Goal: Information Seeking & Learning: Learn about a topic

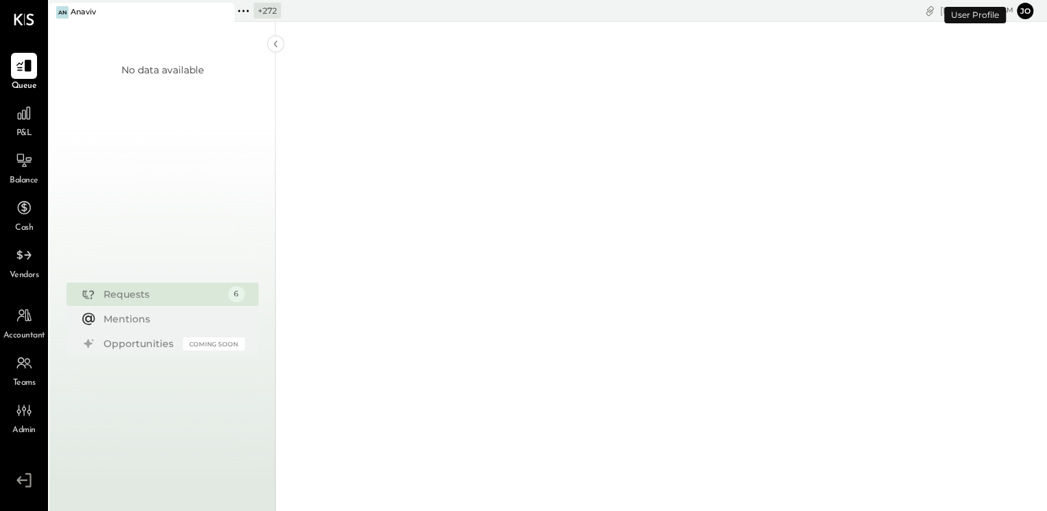
click at [225, 14] on icon at bounding box center [222, 12] width 17 height 16
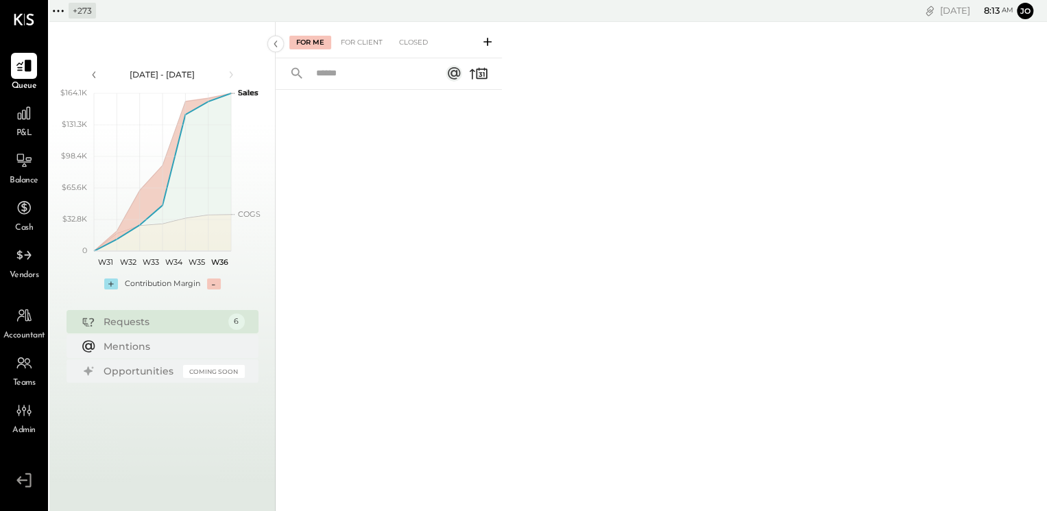
click at [77, 8] on div "+ 273" at bounding box center [82, 11] width 27 height 16
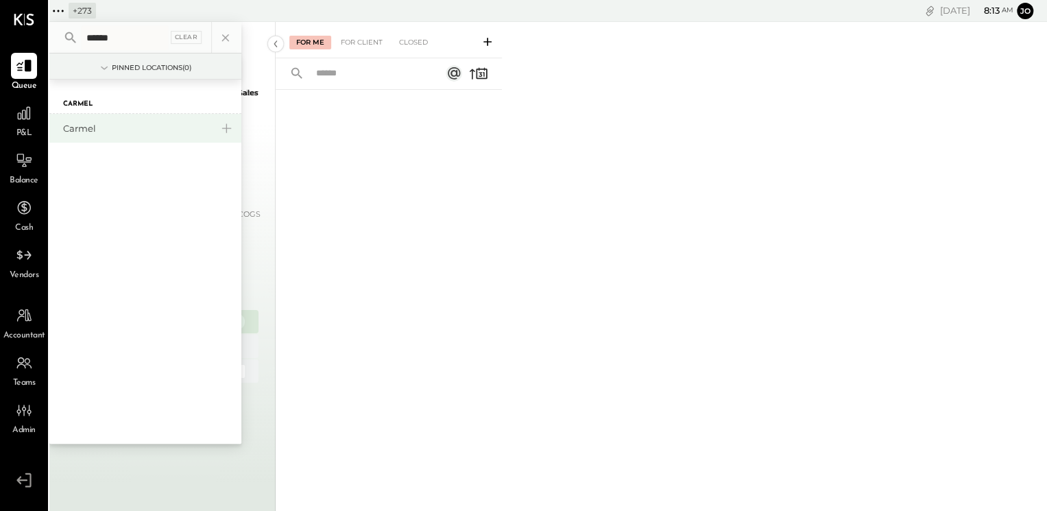
type input "******"
click at [91, 136] on div "Carmel" at bounding box center [145, 128] width 192 height 29
click at [91, 127] on div "Carmel" at bounding box center [137, 128] width 148 height 13
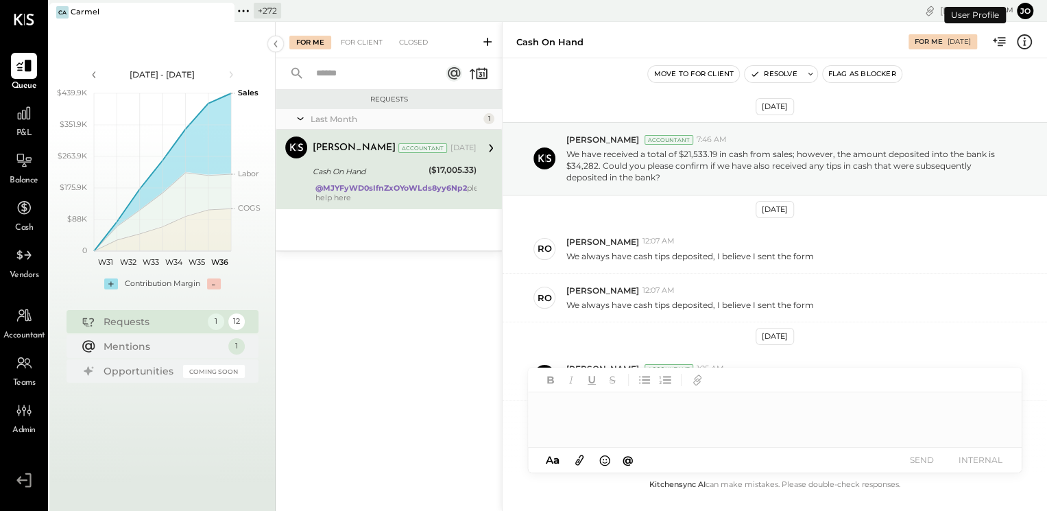
scroll to position [467, 0]
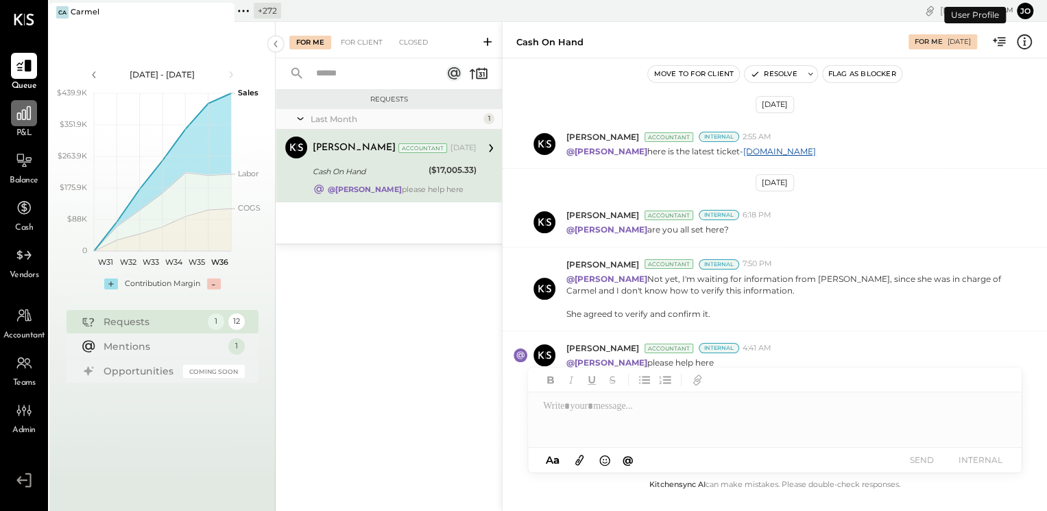
click at [33, 118] on div at bounding box center [24, 113] width 26 height 26
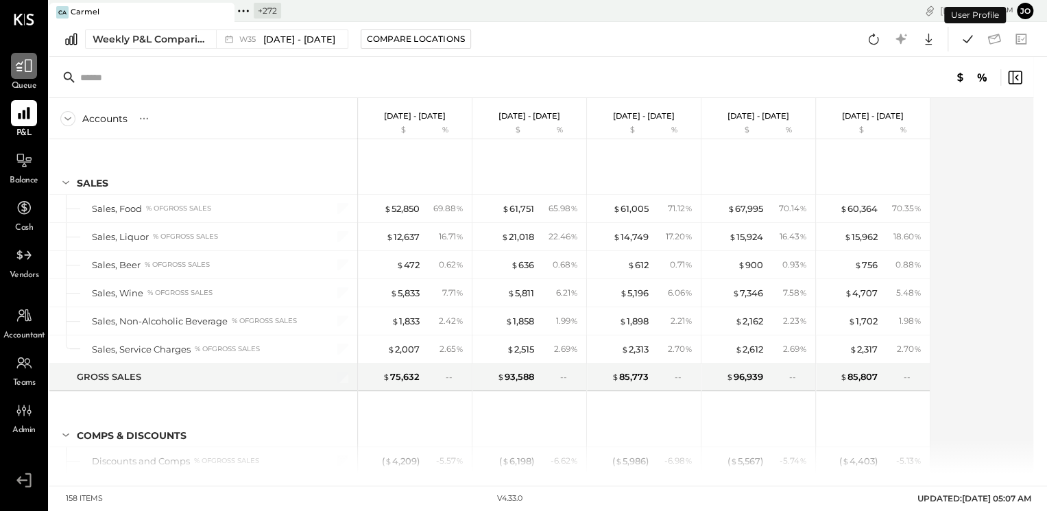
click at [26, 73] on icon at bounding box center [24, 66] width 18 height 18
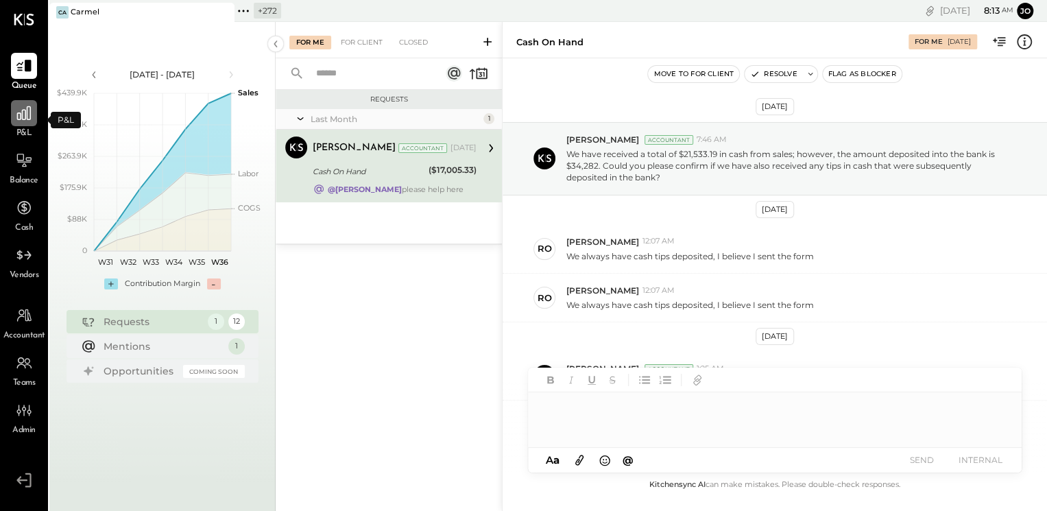
click at [30, 124] on div at bounding box center [24, 113] width 26 height 26
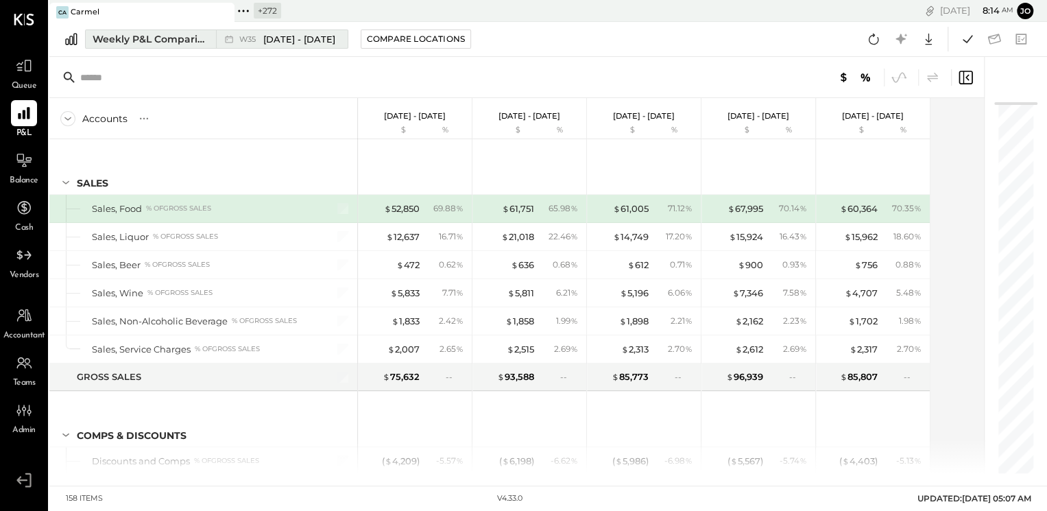
click at [212, 40] on button "Weekly P&L Comparison W35 [DATE] - [DATE]" at bounding box center [216, 38] width 263 height 19
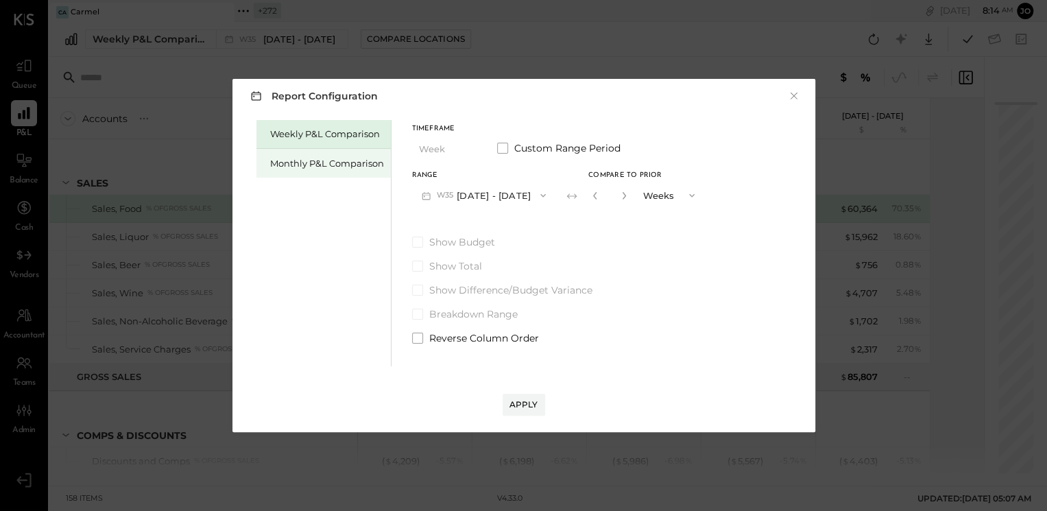
click at [348, 176] on div "Monthly P&L Comparison" at bounding box center [323, 163] width 134 height 29
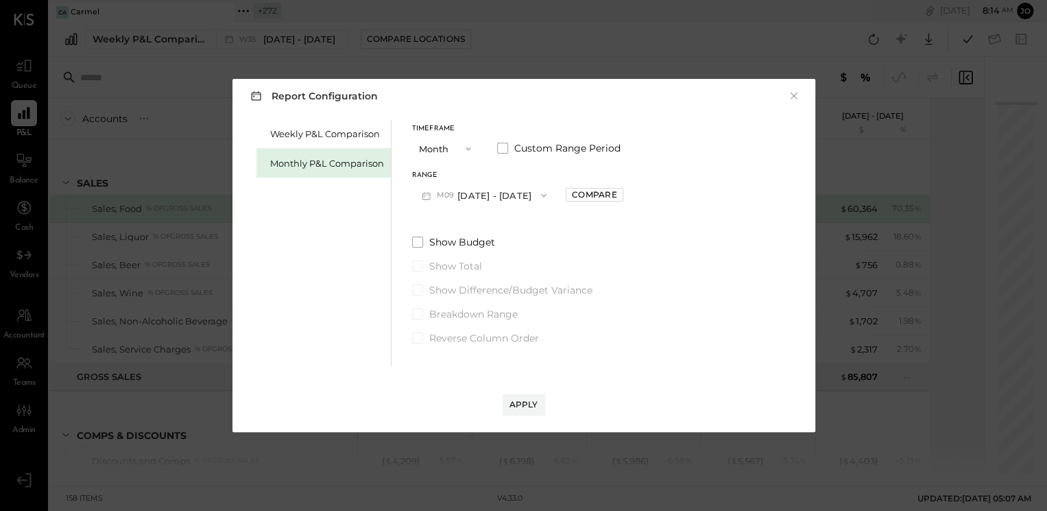
click at [494, 184] on button "M09 [DATE] - [DATE]" at bounding box center [484, 194] width 145 height 25
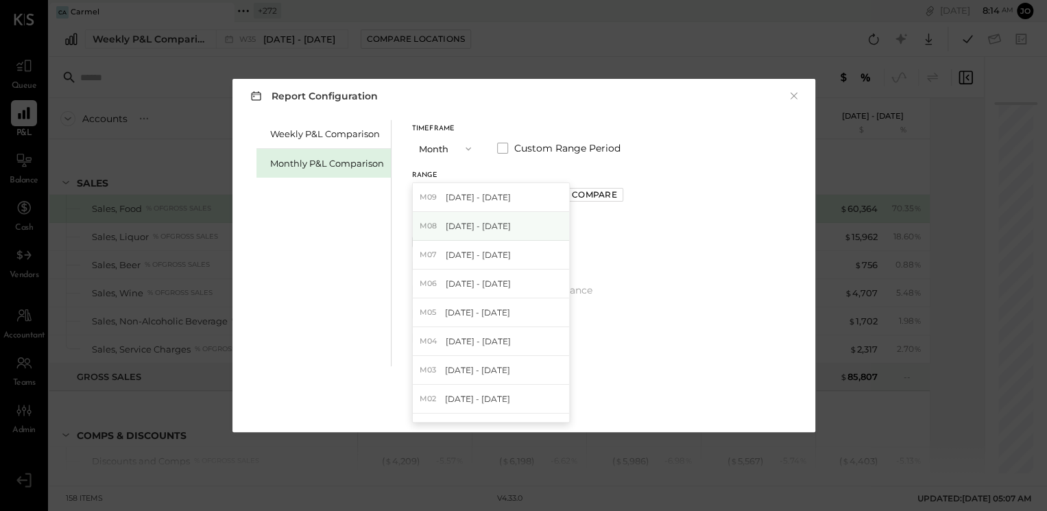
click at [503, 223] on span "[DATE] - [DATE]" at bounding box center [478, 226] width 65 height 12
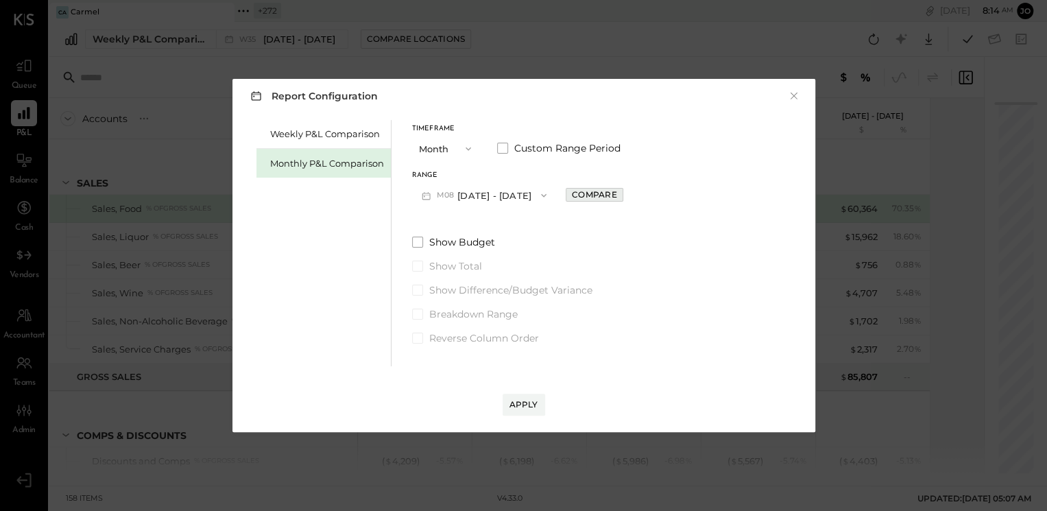
click at [605, 198] on div "Compare" at bounding box center [594, 195] width 45 height 12
click at [619, 199] on button "button" at bounding box center [624, 195] width 11 height 15
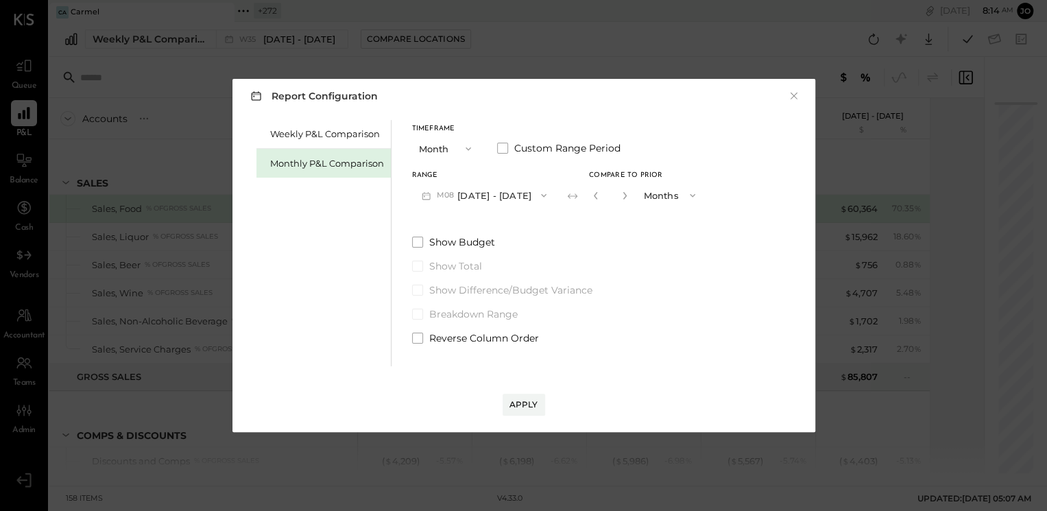
click at [619, 199] on button "button" at bounding box center [624, 195] width 11 height 15
type input "*"
click at [542, 400] on button "Apply" at bounding box center [523, 404] width 42 height 22
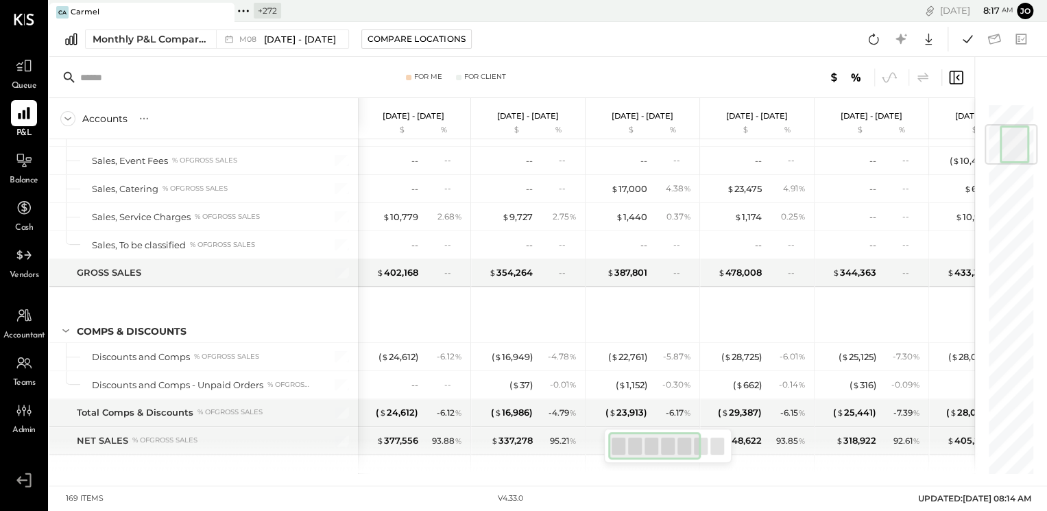
scroll to position [0, 1]
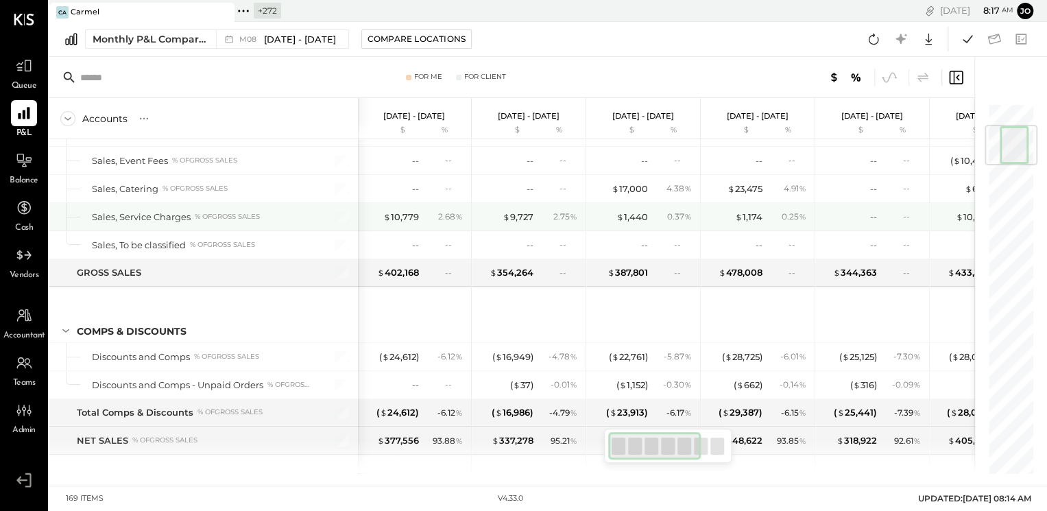
click at [536, 205] on div "$ 9,727 2.75 %" at bounding box center [529, 216] width 103 height 27
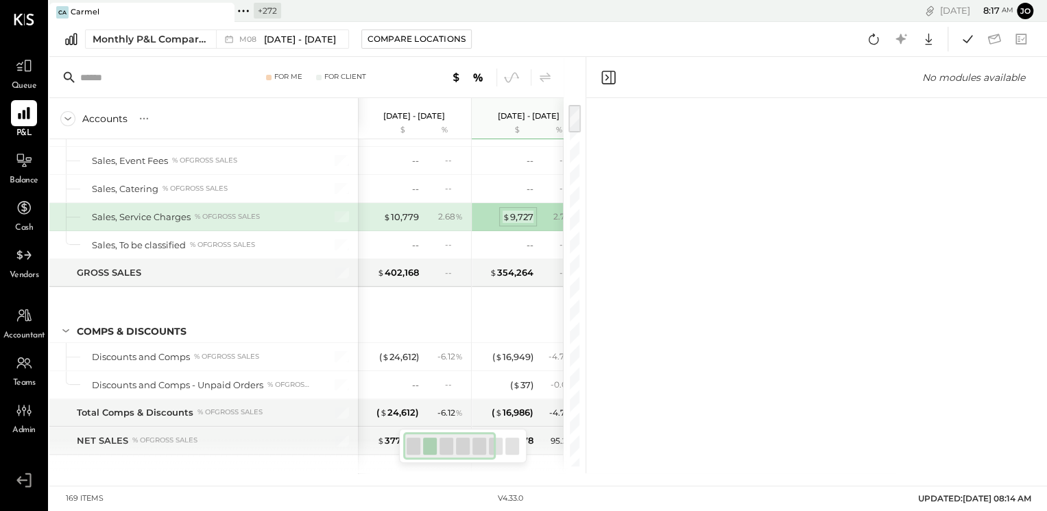
click at [528, 216] on div "$ 9,727" at bounding box center [517, 216] width 31 height 13
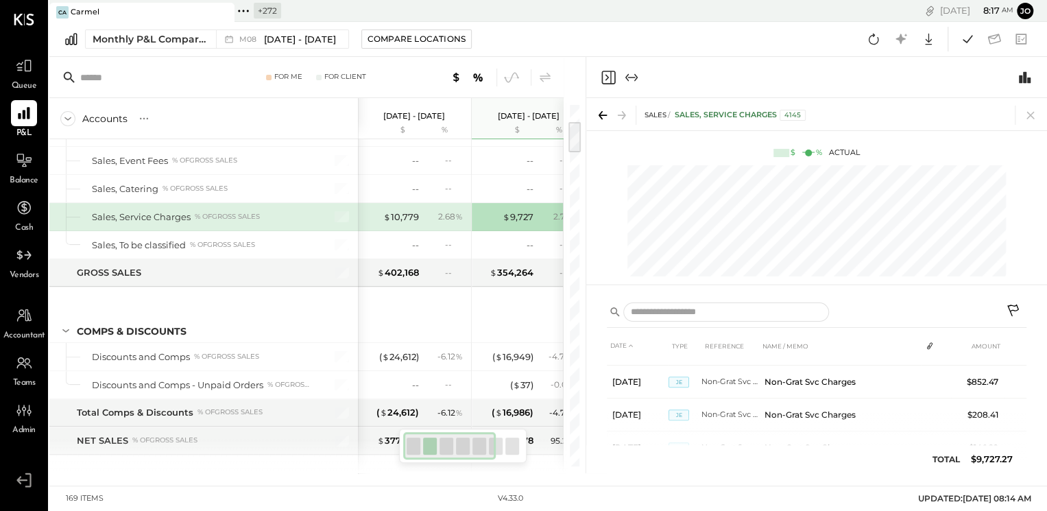
scroll to position [762, 0]
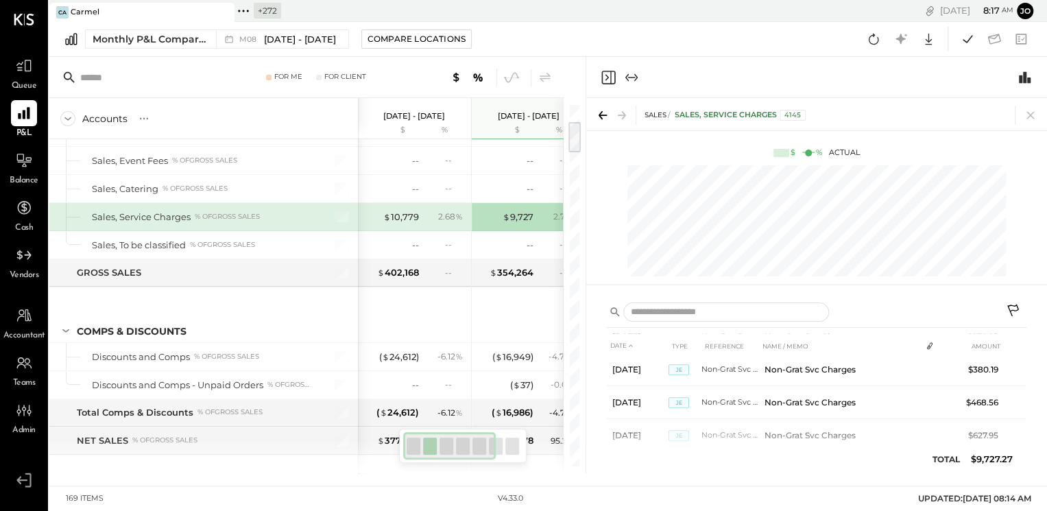
click at [1033, 129] on div "SALES Sales, Service Charges 4145" at bounding box center [816, 114] width 461 height 32
click at [1032, 126] on div "SALES Sales, Service Charges 4145" at bounding box center [816, 114] width 461 height 32
click at [1026, 119] on icon at bounding box center [1030, 115] width 19 height 19
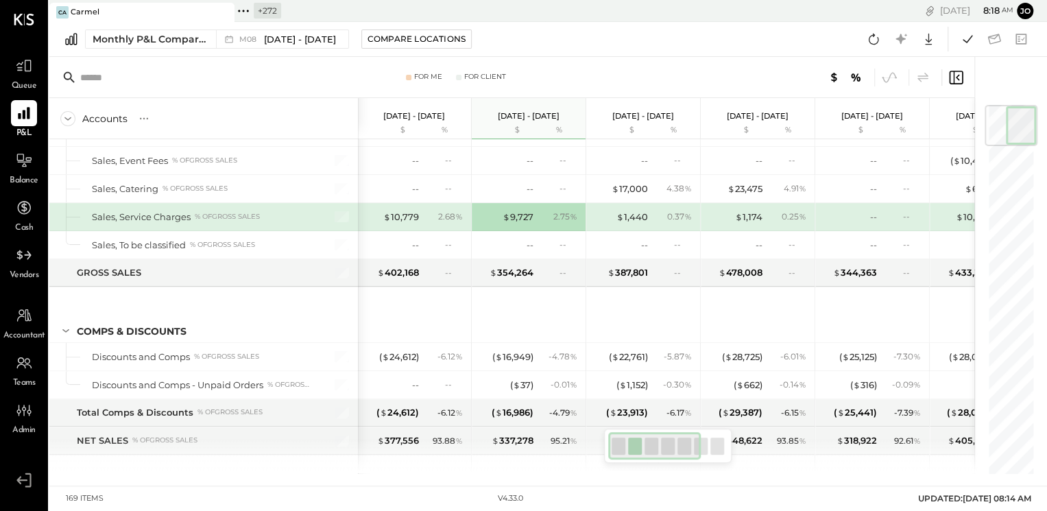
click at [620, 207] on div "$ 1,440 0.37 %" at bounding box center [644, 216] width 103 height 27
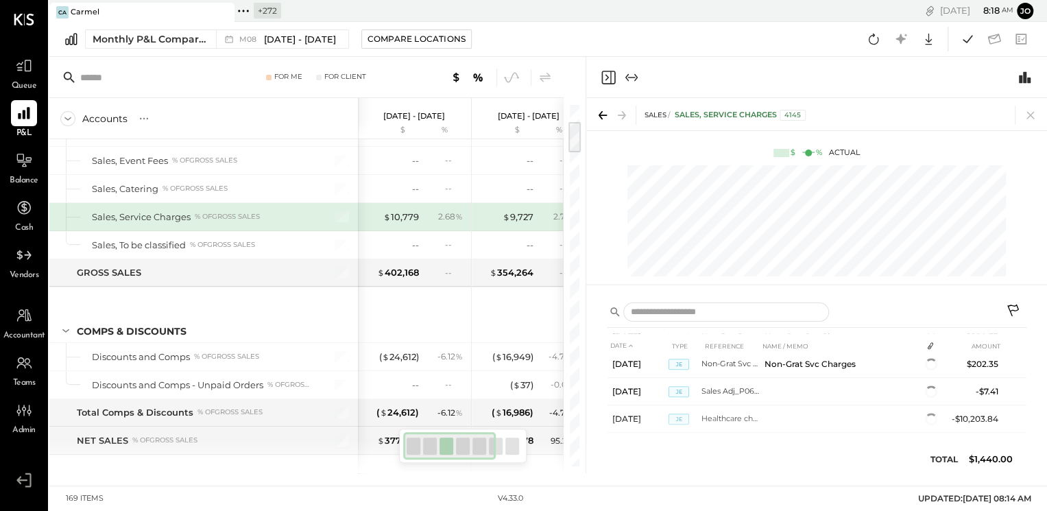
scroll to position [1012, 0]
click at [1029, 117] on icon at bounding box center [1030, 115] width 19 height 19
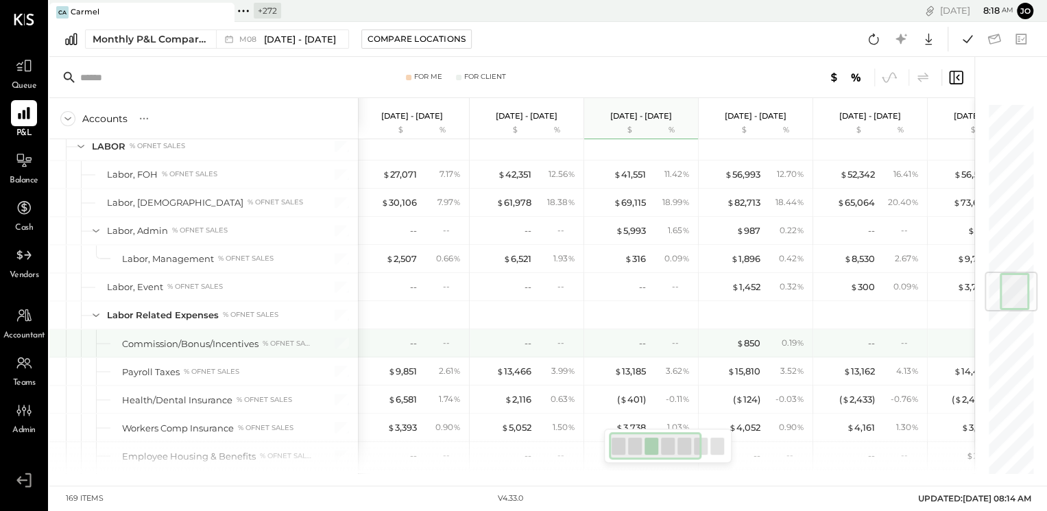
scroll to position [1403, 0]
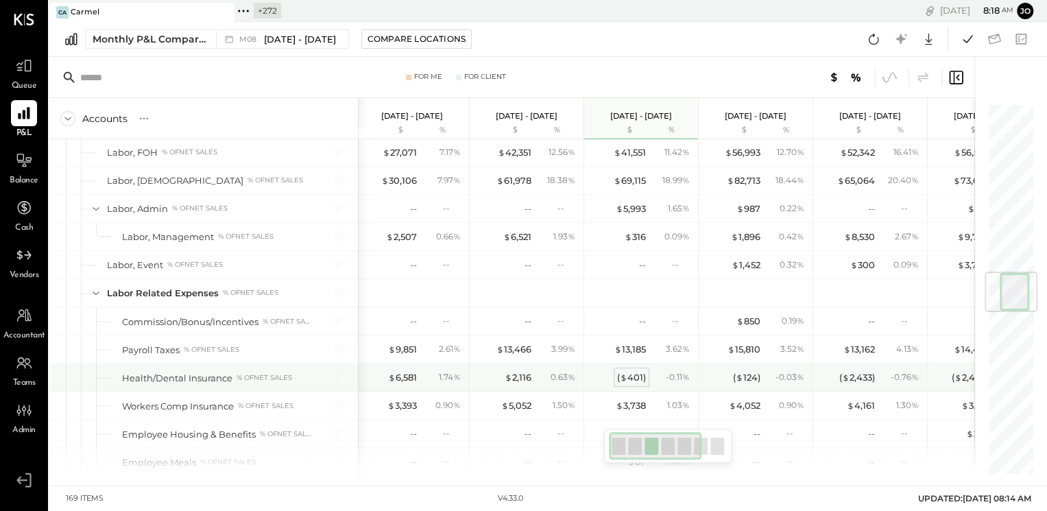
click at [628, 371] on div "( $ 401 )" at bounding box center [631, 377] width 29 height 13
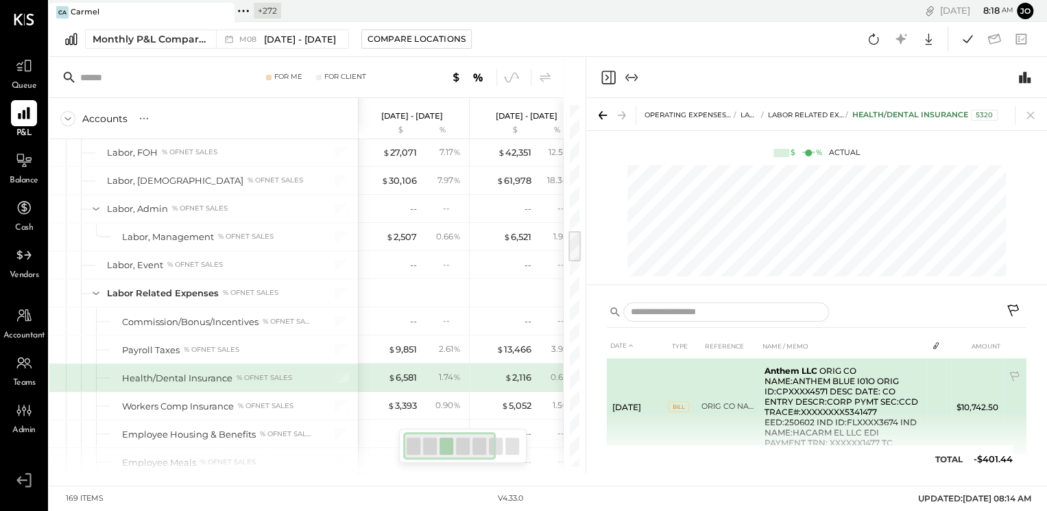
scroll to position [126, 0]
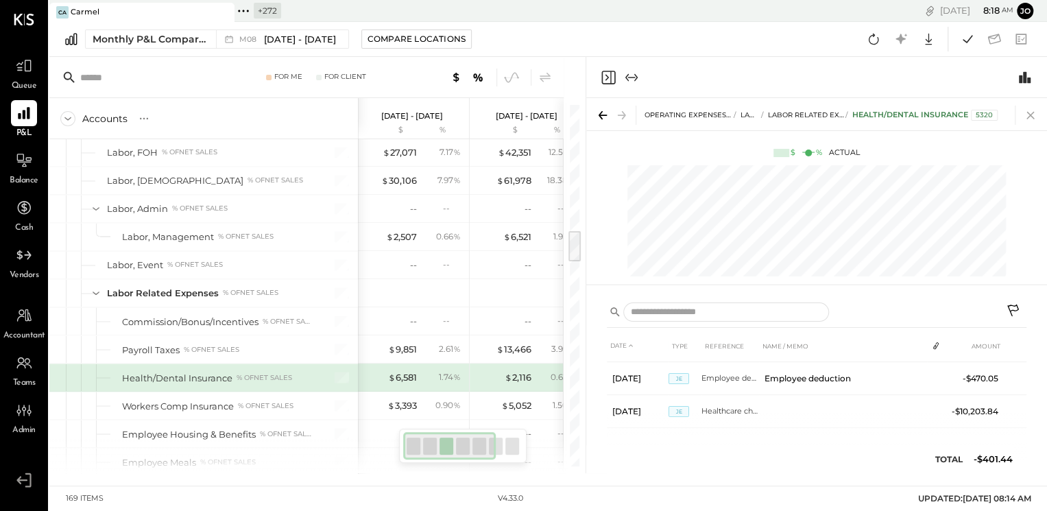
click at [1033, 113] on icon at bounding box center [1030, 115] width 19 height 19
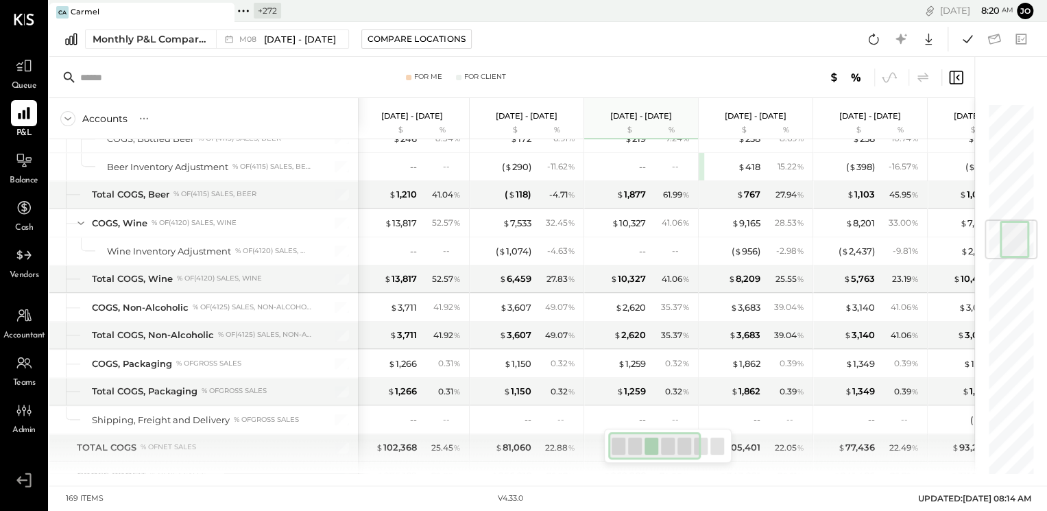
scroll to position [0, 1]
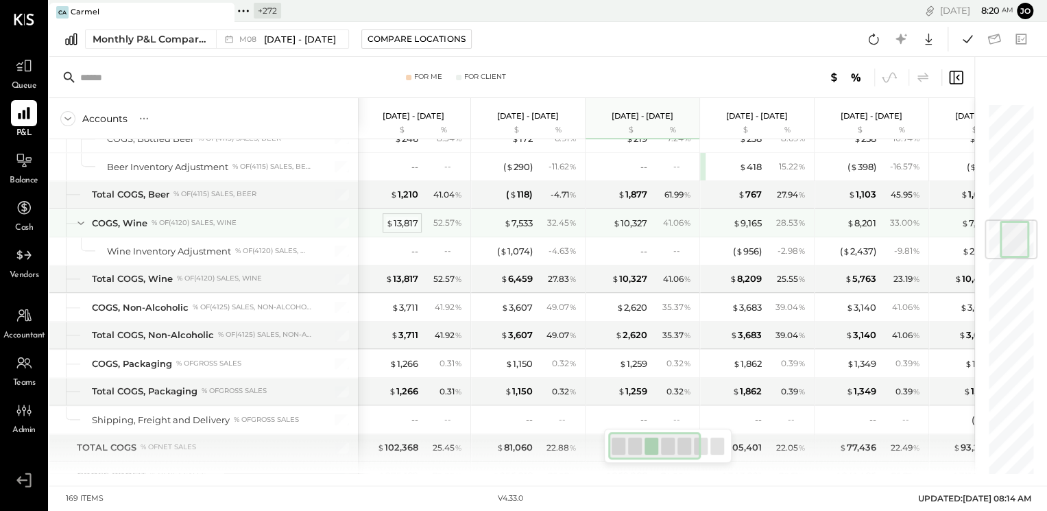
click at [409, 217] on div "$ 13,817" at bounding box center [402, 223] width 32 height 13
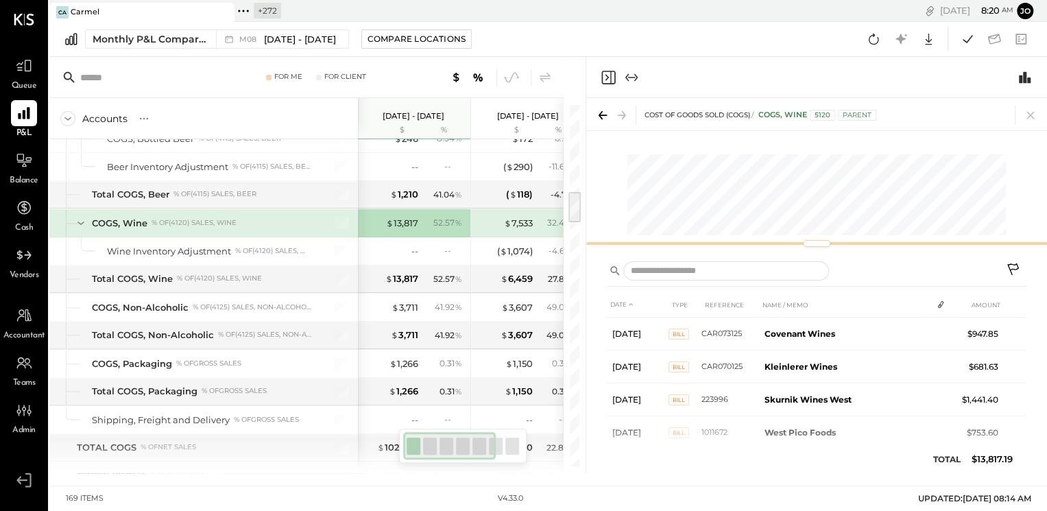
click at [814, 160] on div "COST OF GOODS SOLD (COGS) COGS, Wine 5120 Parent" at bounding box center [816, 175] width 461 height 154
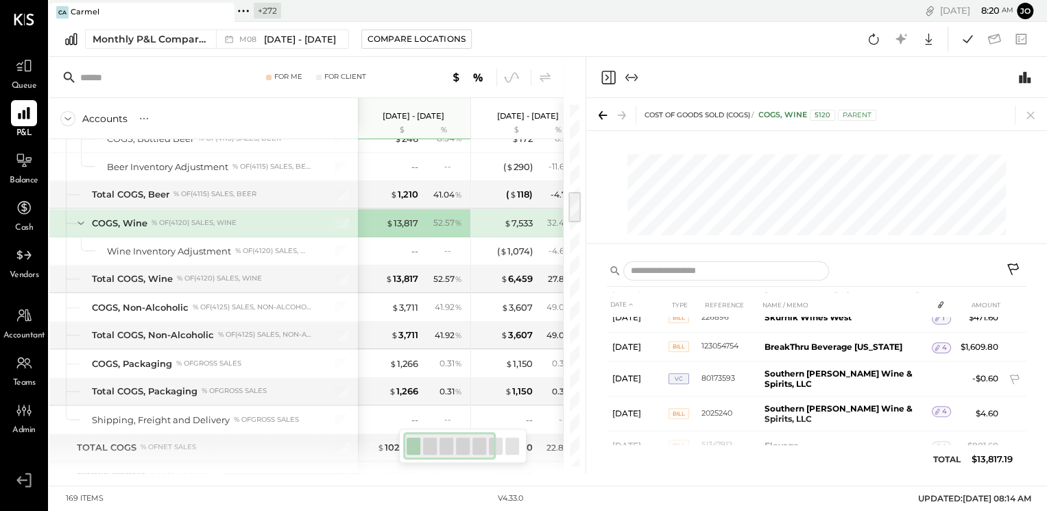
scroll to position [475, 0]
click at [1029, 123] on icon at bounding box center [1030, 115] width 19 height 19
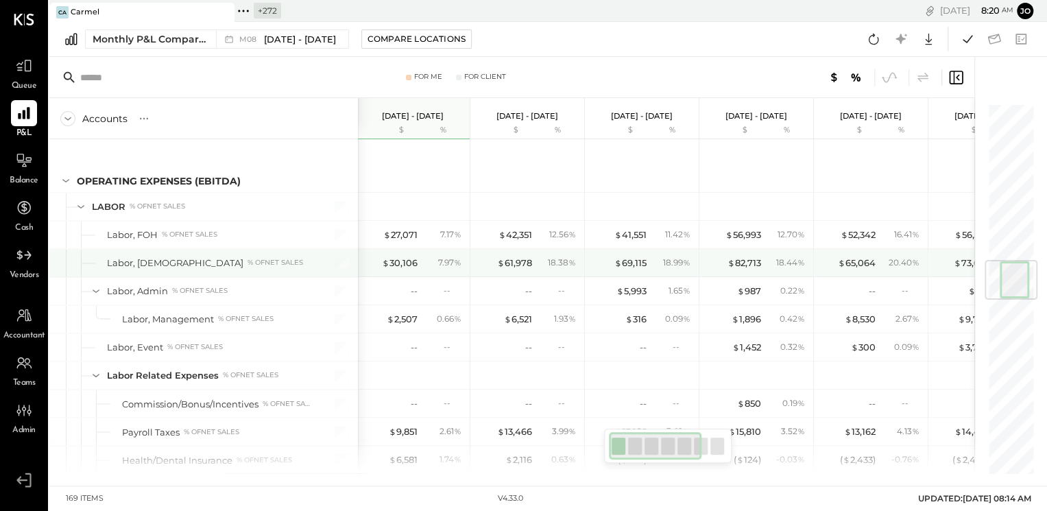
scroll to position [1330, 0]
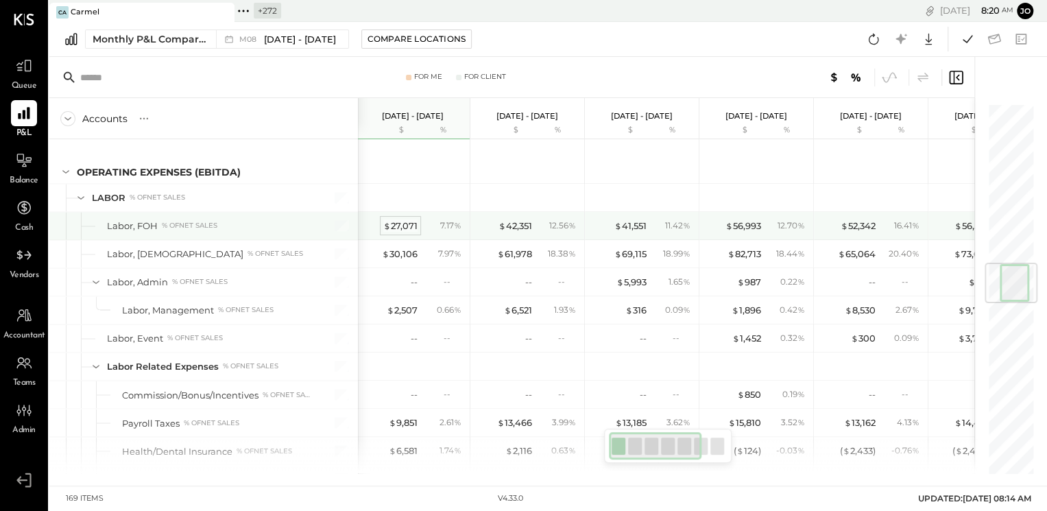
click at [399, 219] on div "$ 27,071" at bounding box center [400, 225] width 34 height 13
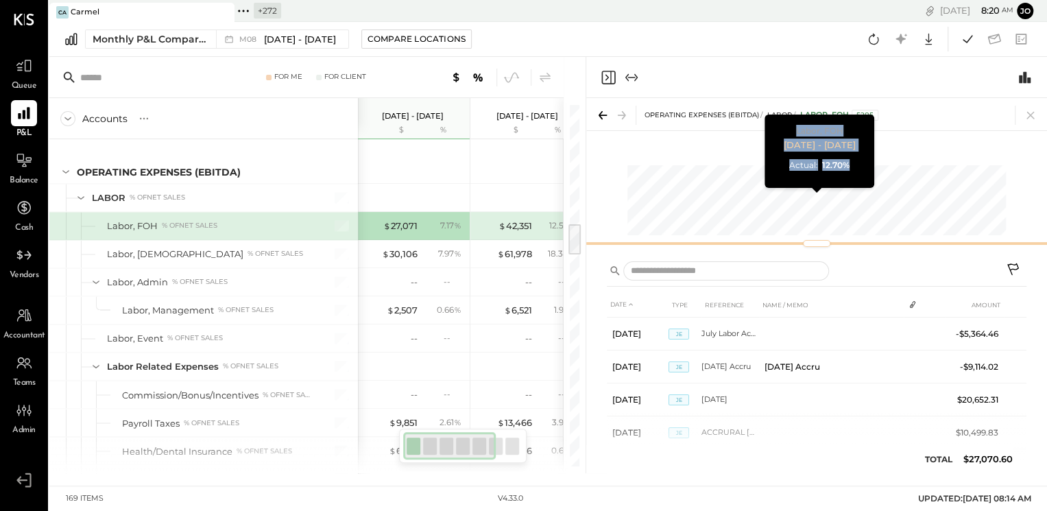
click at [818, 177] on div "OPERATING EXPENSES (EBITDA) LABOR Labor, FOH 5205 $ % Actual Labor, FOH [DATE] …" at bounding box center [816, 175] width 461 height 154
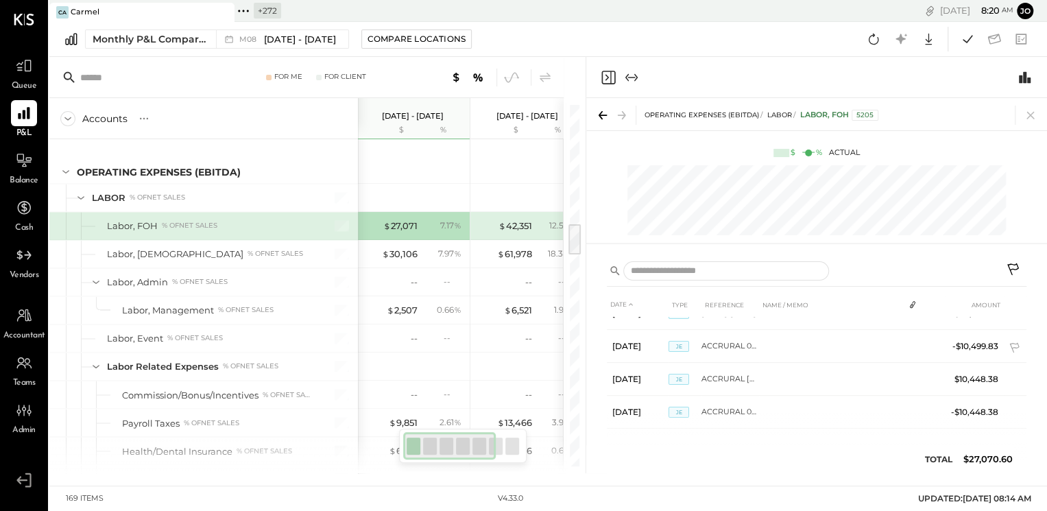
scroll to position [154, 0]
click at [1032, 114] on icon at bounding box center [1030, 115] width 19 height 19
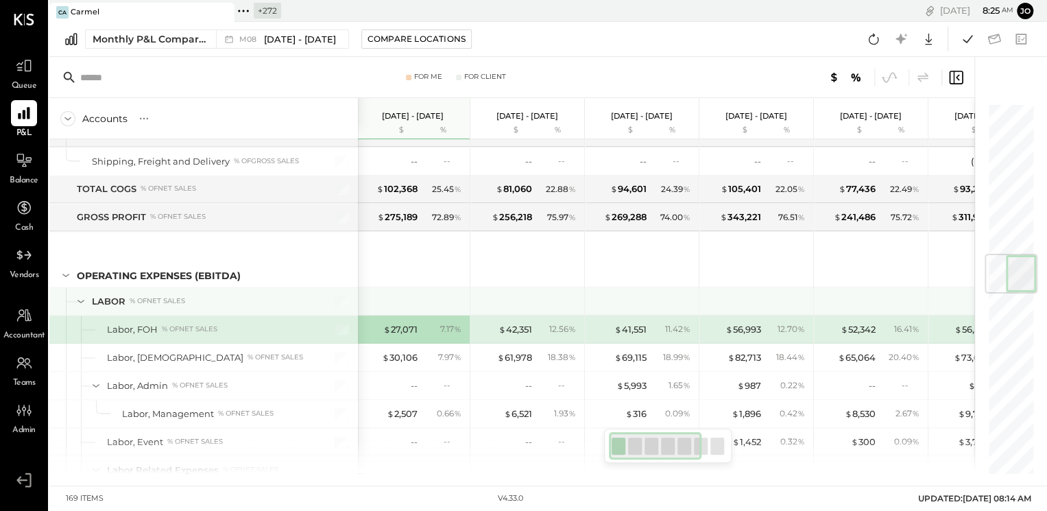
scroll to position [1261, 0]
